Goal: Information Seeking & Learning: Learn about a topic

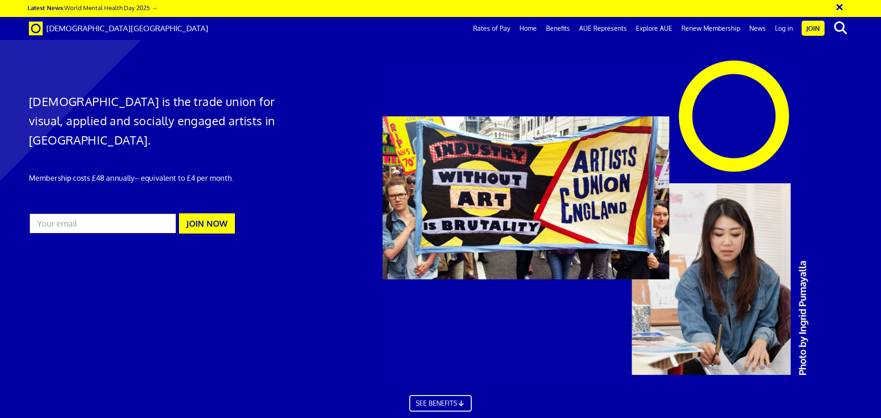
scroll to position [0, 14]
click at [537, 28] on link "Home" at bounding box center [528, 28] width 27 height 23
click at [109, 29] on span "[DEMOGRAPHIC_DATA][GEOGRAPHIC_DATA]" at bounding box center [127, 28] width 162 height 10
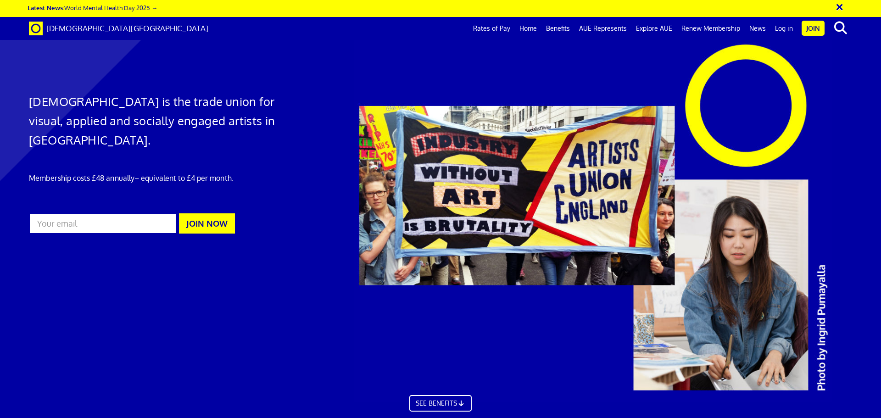
scroll to position [184, 0]
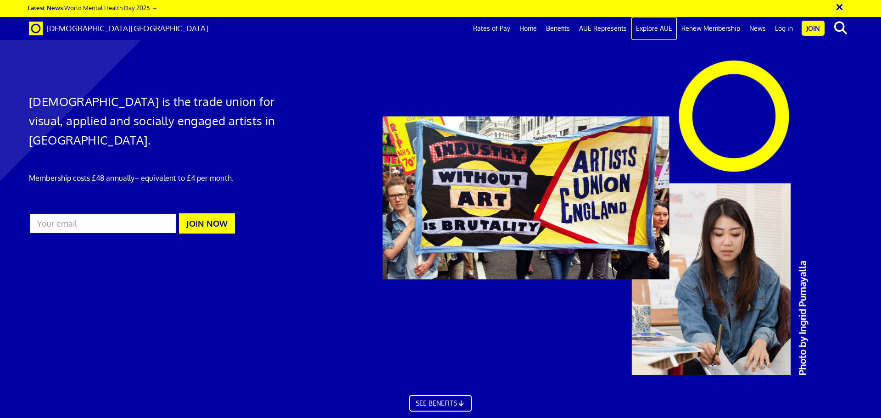
click at [667, 24] on link "Explore AUE" at bounding box center [653, 28] width 45 height 23
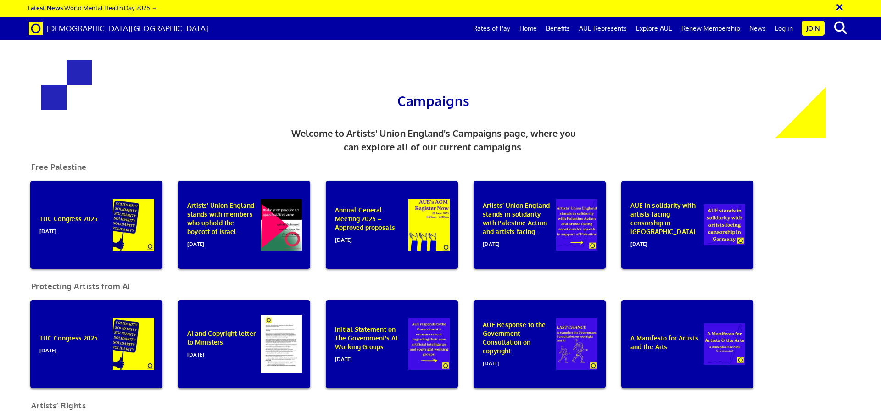
scroll to position [480, 0]
